Goal: Task Accomplishment & Management: Complete application form

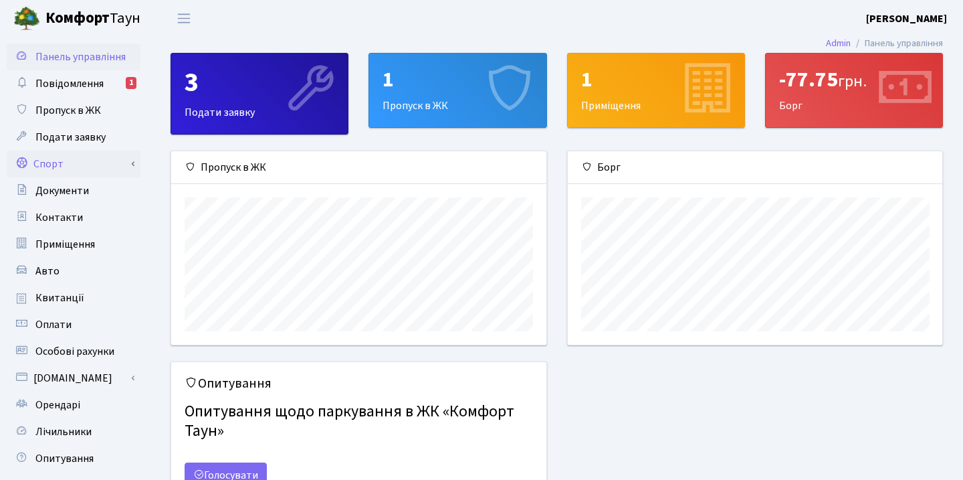
scroll to position [9, 0]
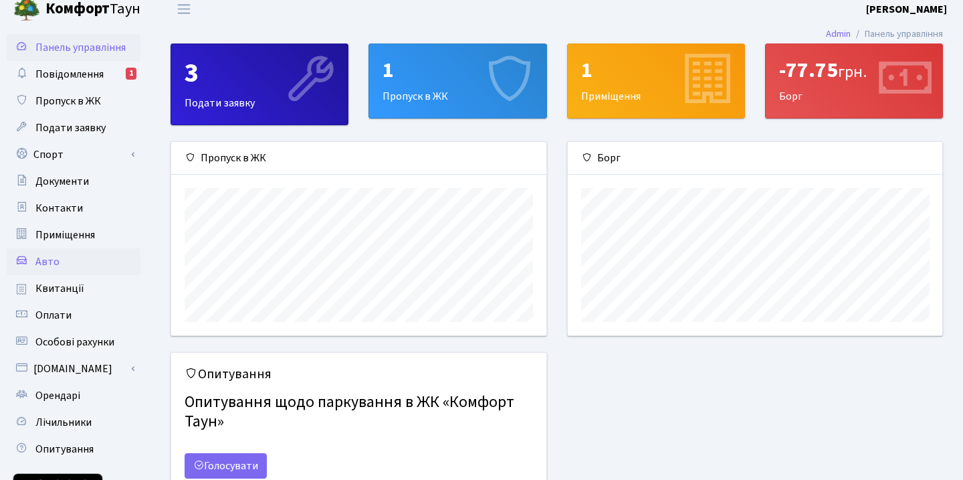
click at [45, 258] on span "Авто" at bounding box center [47, 261] width 24 height 15
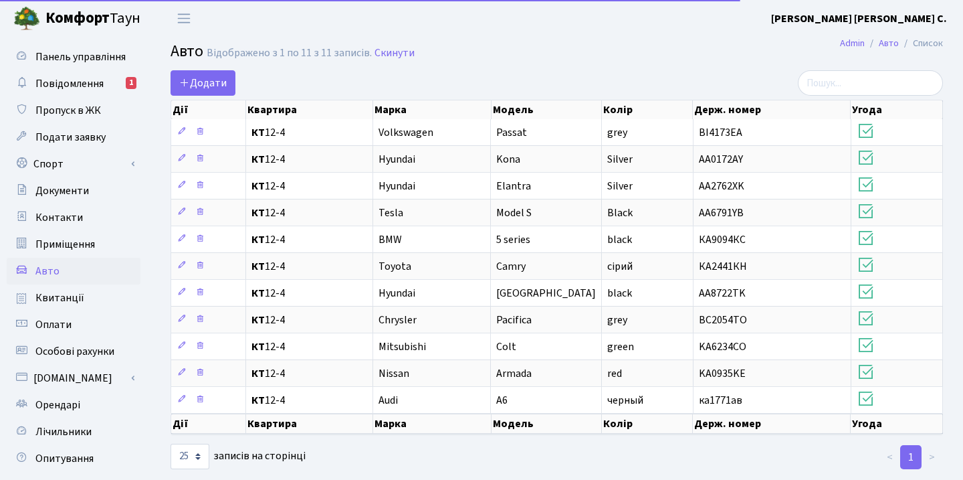
select select "25"
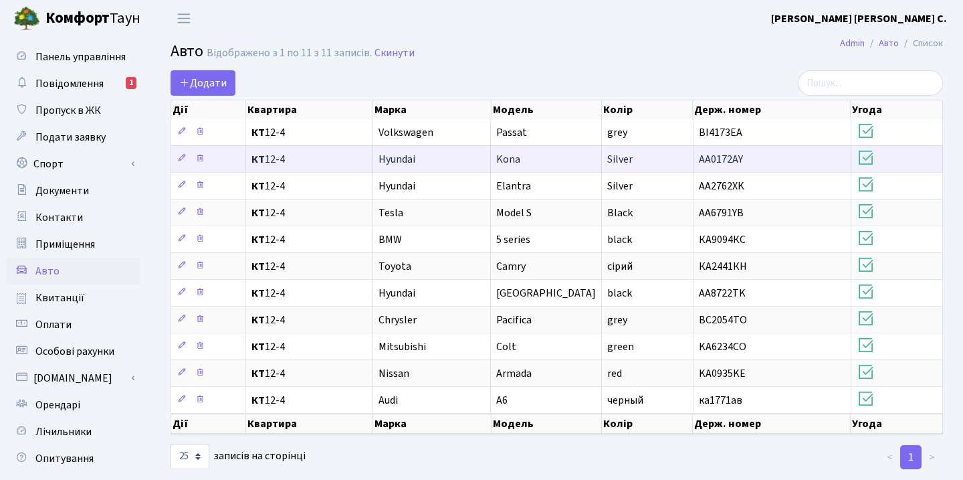
scroll to position [13, 0]
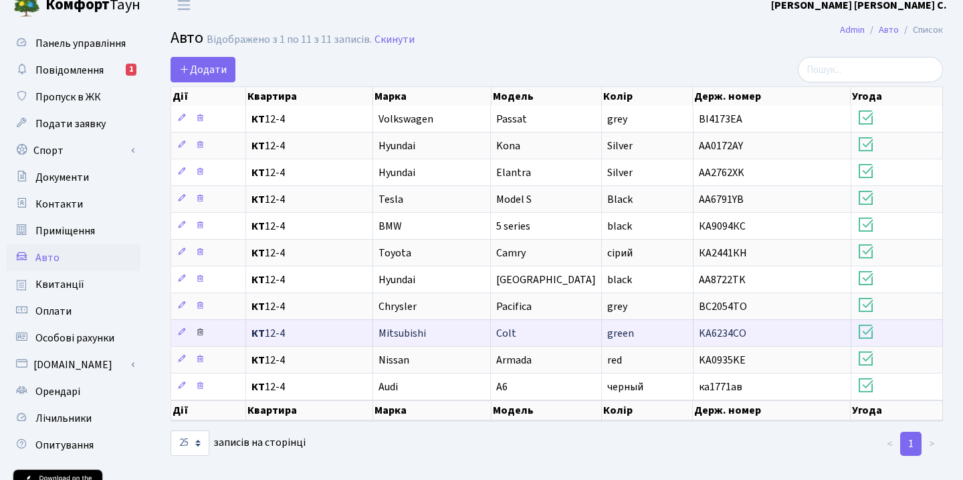
click at [202, 333] on icon at bounding box center [199, 331] width 9 height 9
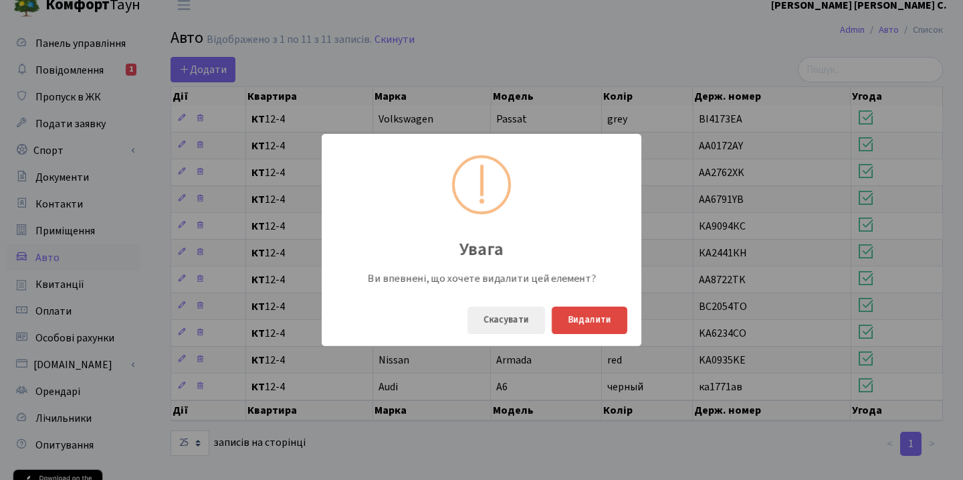
click at [579, 312] on button "Видалити" at bounding box center [590, 319] width 76 height 27
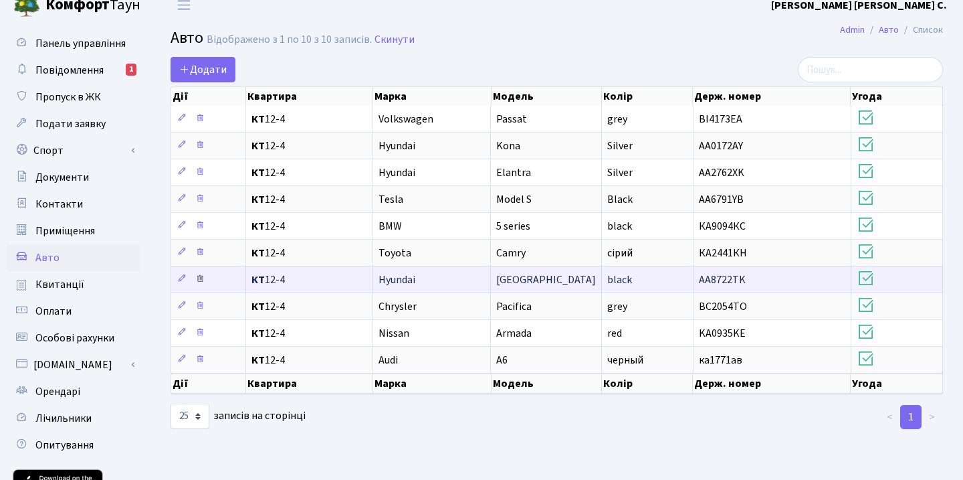
click at [205, 279] on link at bounding box center [200, 279] width 16 height 21
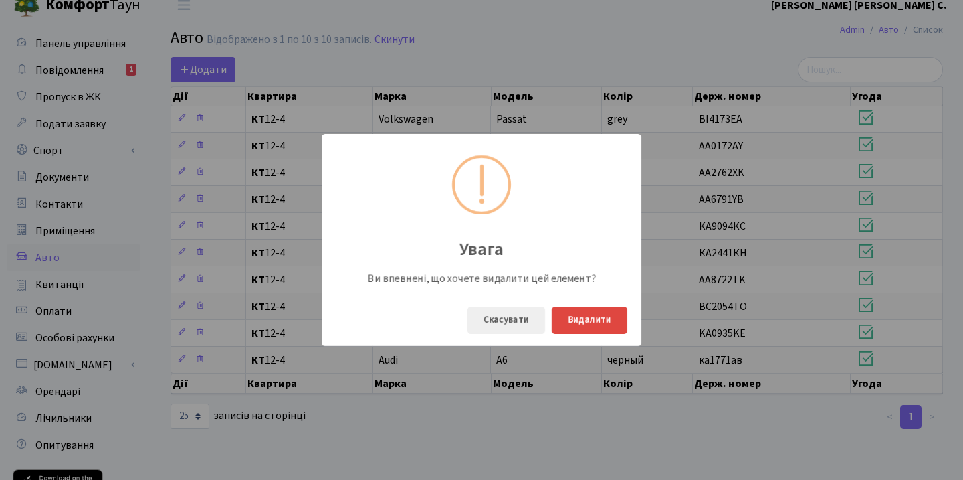
click at [599, 321] on button "Видалити" at bounding box center [590, 319] width 76 height 27
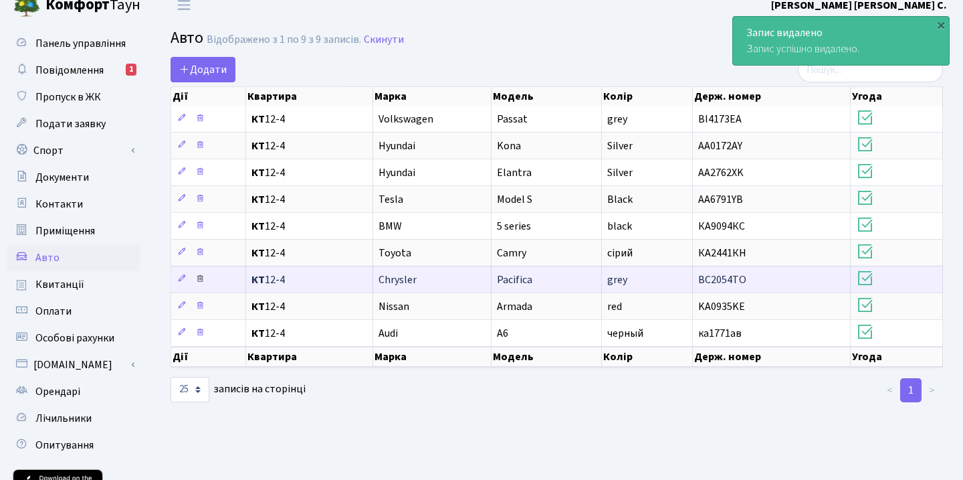
click at [204, 278] on icon at bounding box center [199, 278] width 9 height 9
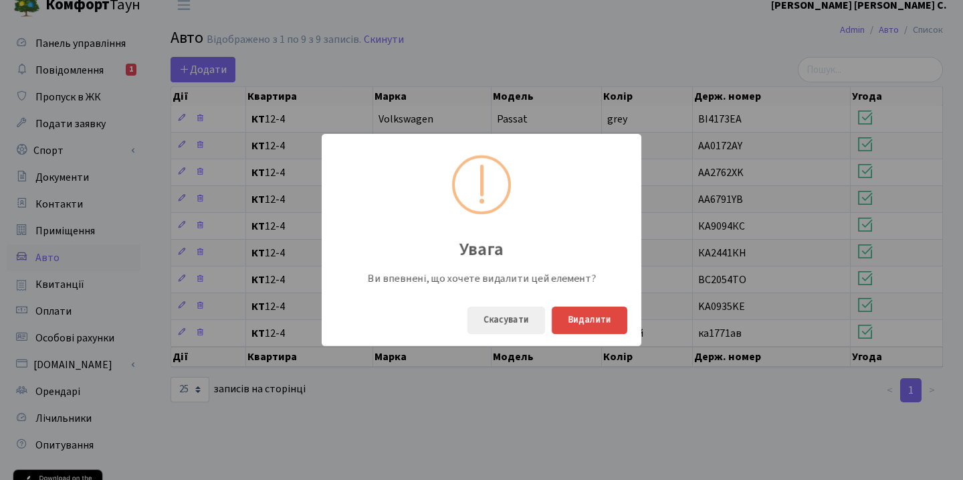
click at [581, 320] on button "Видалити" at bounding box center [590, 319] width 76 height 27
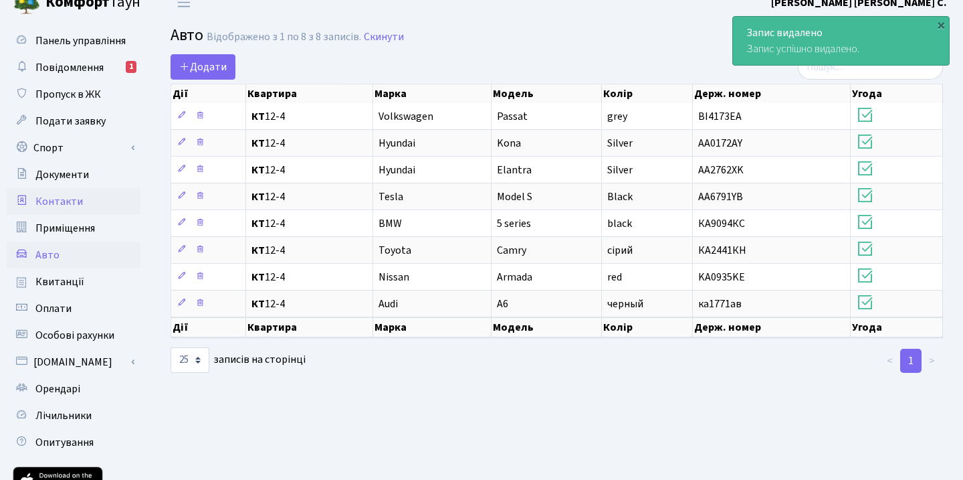
scroll to position [39, 0]
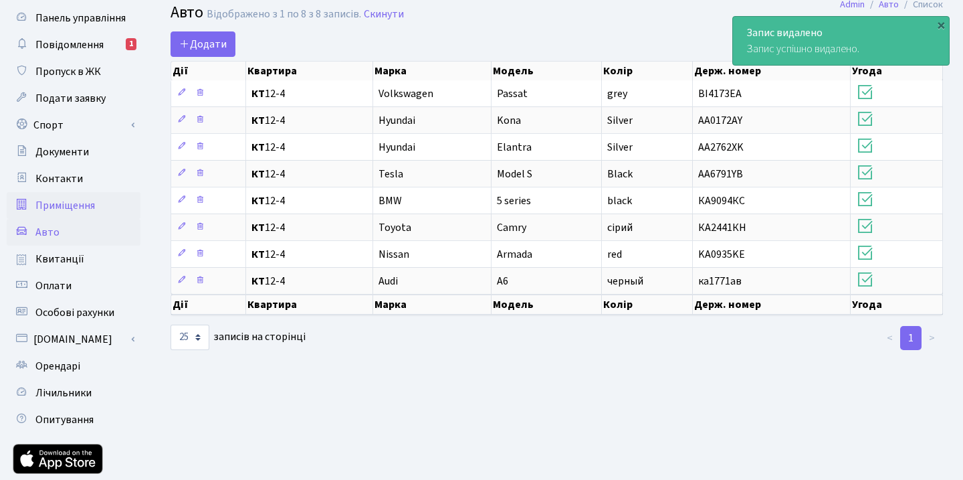
click at [80, 203] on span "Приміщення" at bounding box center [65, 205] width 60 height 15
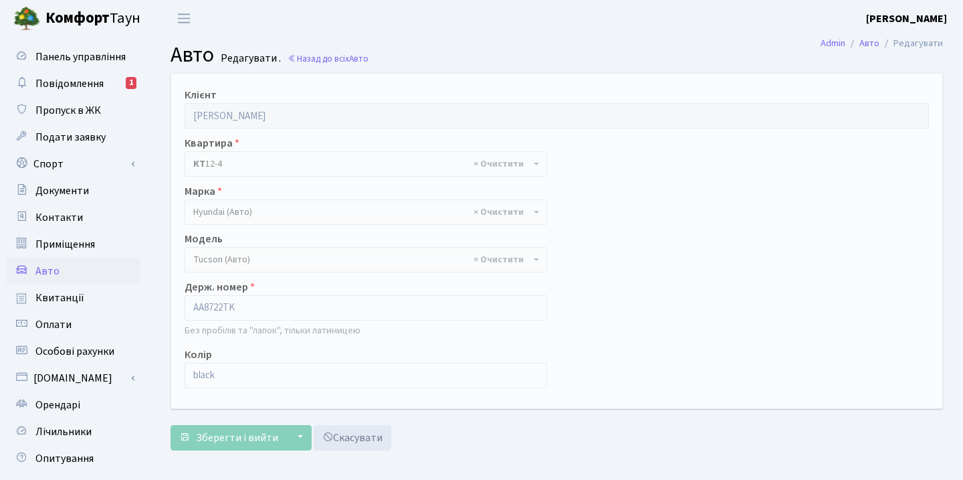
select select "1040"
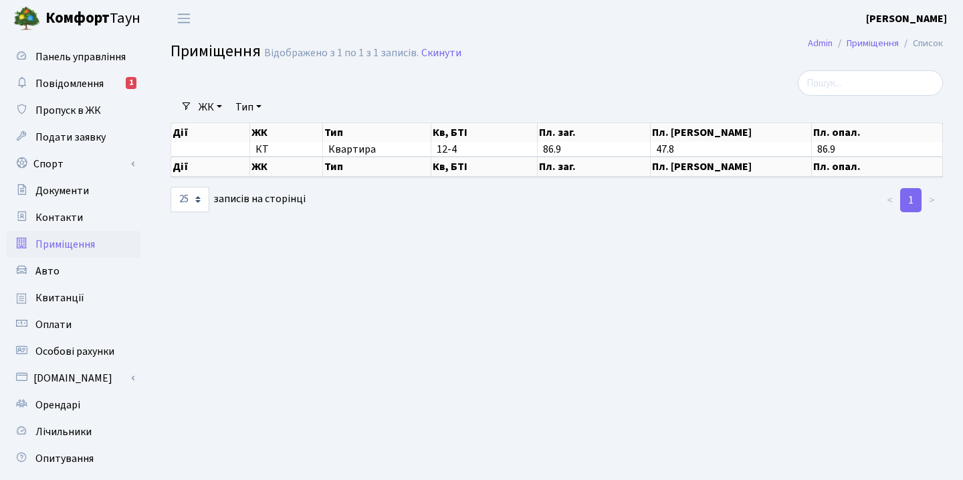
select select "25"
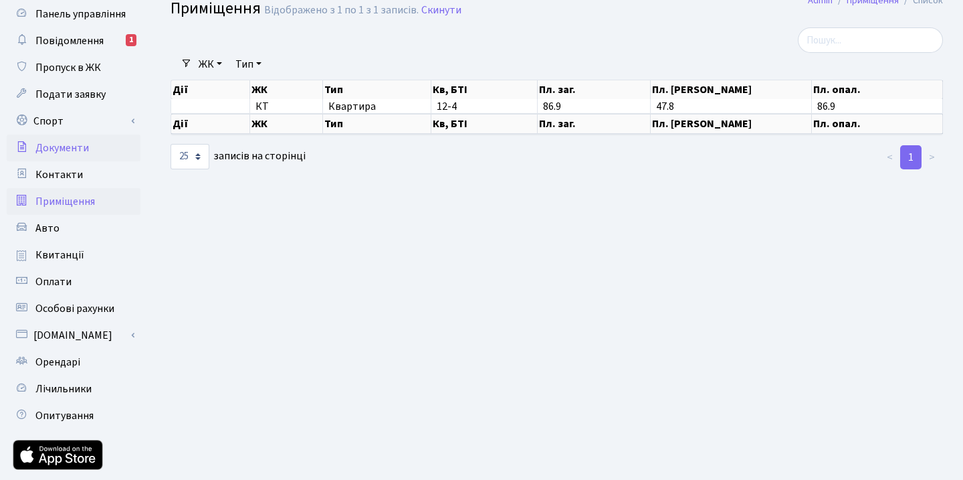
scroll to position [44, 0]
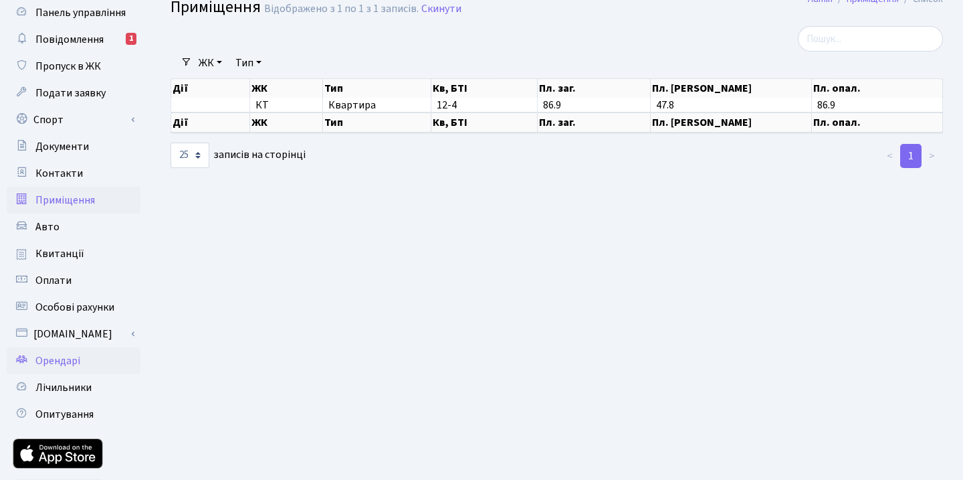
click at [64, 365] on span "Орендарі" at bounding box center [57, 360] width 45 height 15
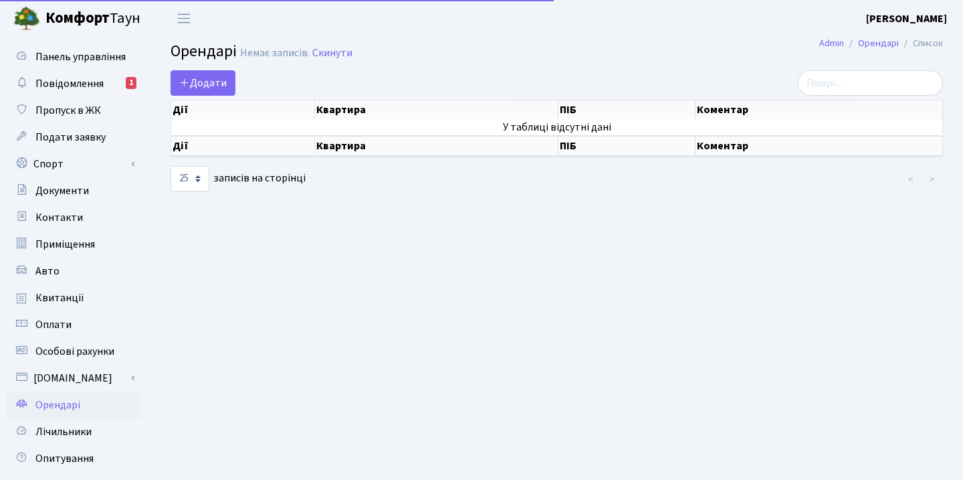
select select "25"
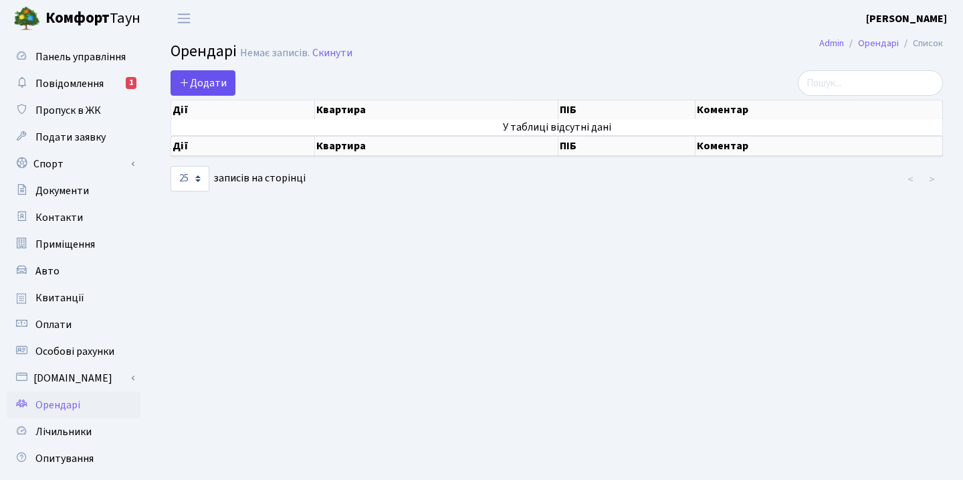
click at [221, 84] on span "Додати" at bounding box center [203, 83] width 48 height 15
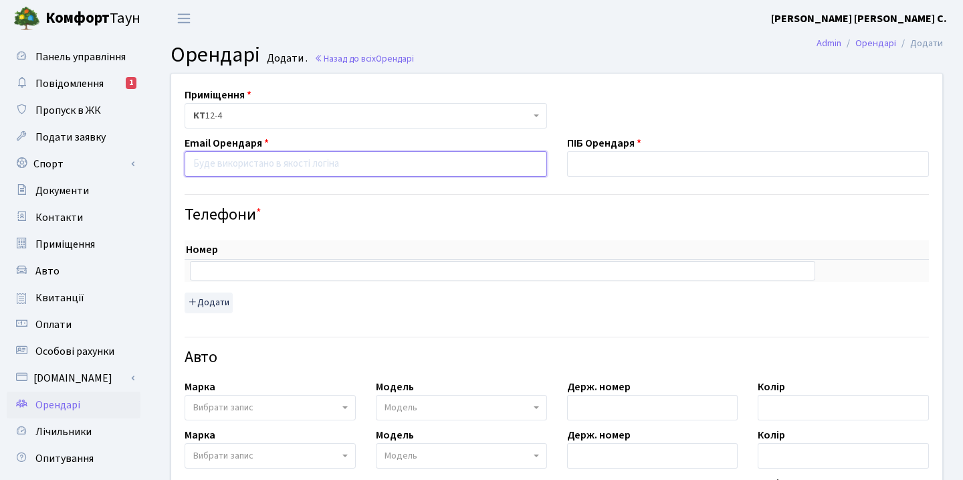
paste input "[EMAIL_ADDRESS][DOMAIN_NAME]"
type input "[EMAIL_ADDRESS][DOMAIN_NAME]"
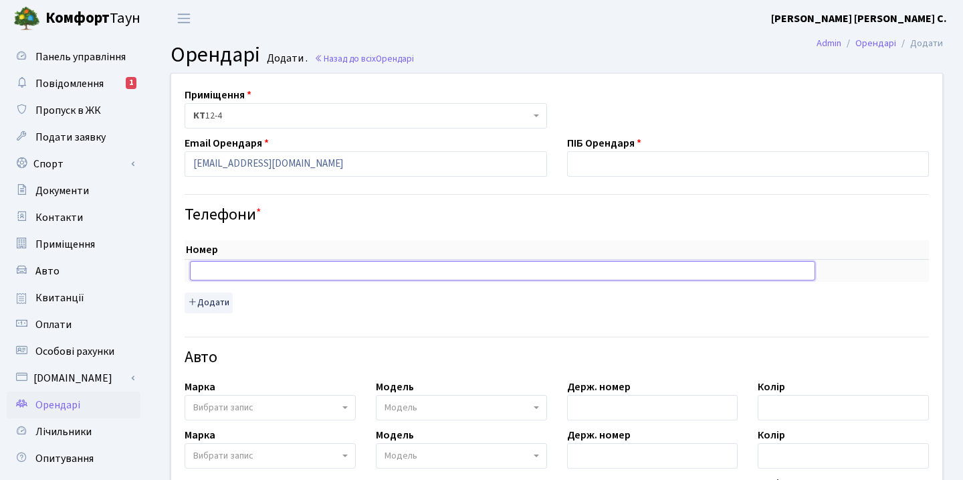
paste input "0956666620"
type input "0956666620"
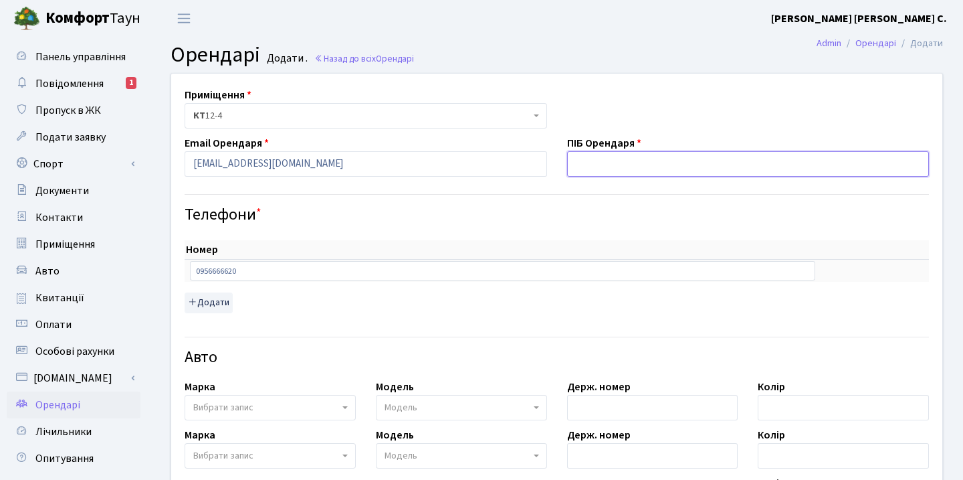
click at [598, 155] on input "text" at bounding box center [748, 163] width 363 height 25
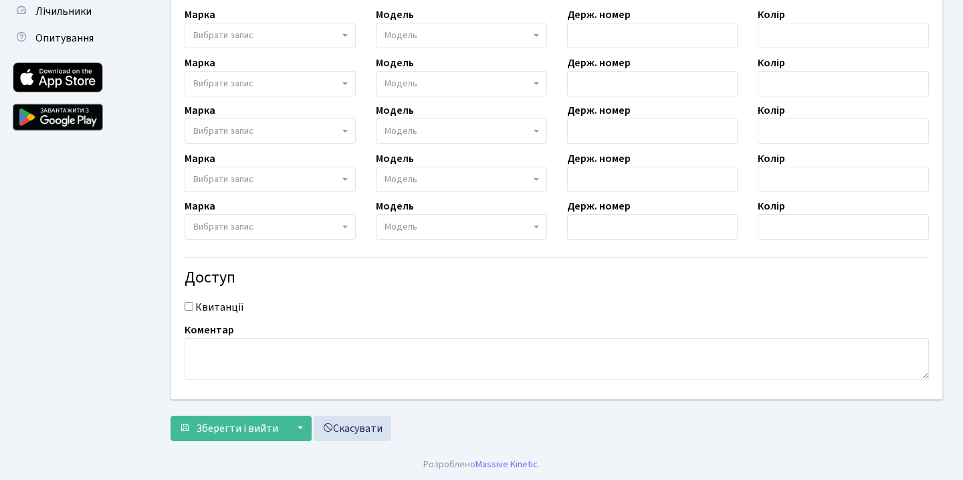
scroll to position [420, 0]
type input "[PERSON_NAME]"
click at [227, 426] on span "Зберегти і вийти" at bounding box center [237, 429] width 82 height 15
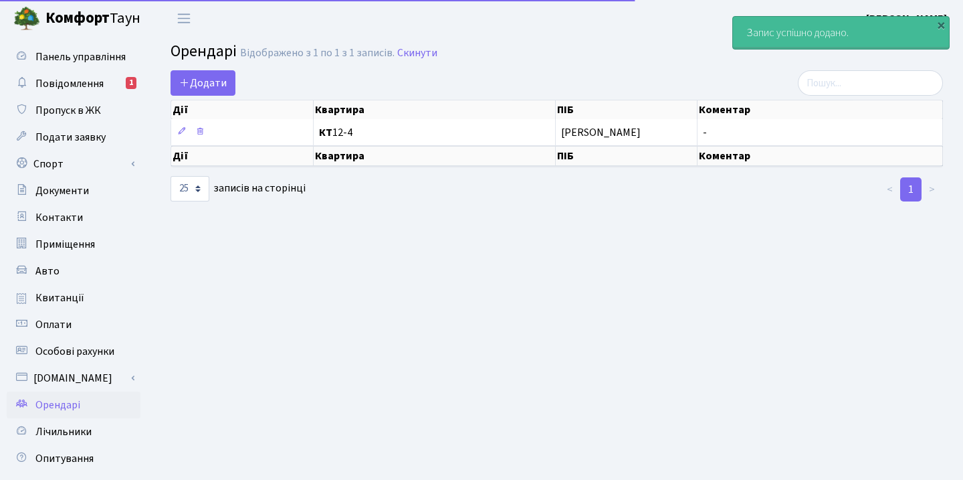
select select "25"
